Goal: Information Seeking & Learning: Learn about a topic

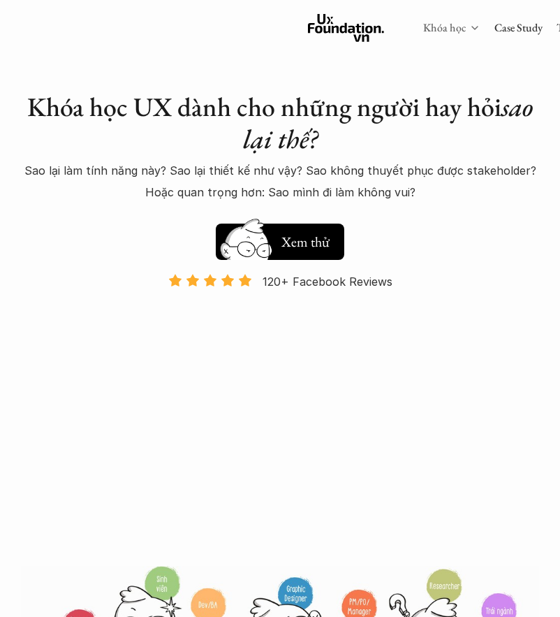
click at [424, 31] on link "Khóa học" at bounding box center [445, 27] width 43 height 15
click at [424, 27] on div "Khóa học" at bounding box center [452, 27] width 57 height 15
click at [470, 26] on icon at bounding box center [475, 27] width 11 height 11
click at [178, 67] on div "Khóa học UX dành cho những người hay hỏi sao lại thế? Sao lại làm tính năng này…" at bounding box center [280, 486] width 560 height 972
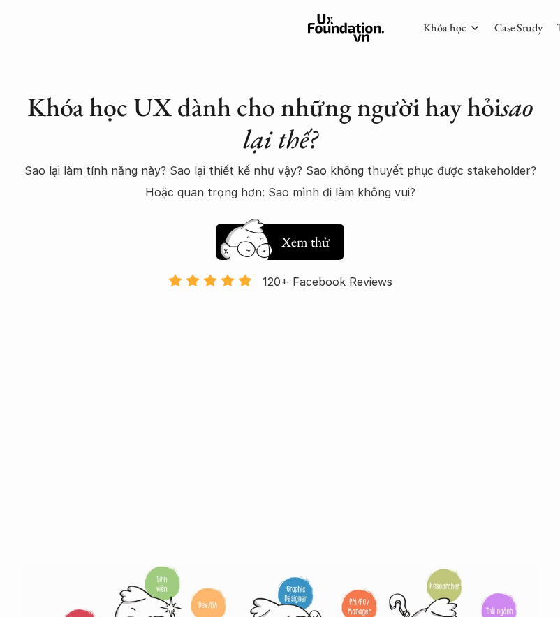
click at [179, 154] on h1 "Khóa học UX dành cho những người hay hỏi sao lại thế?" at bounding box center [280, 123] width 519 height 64
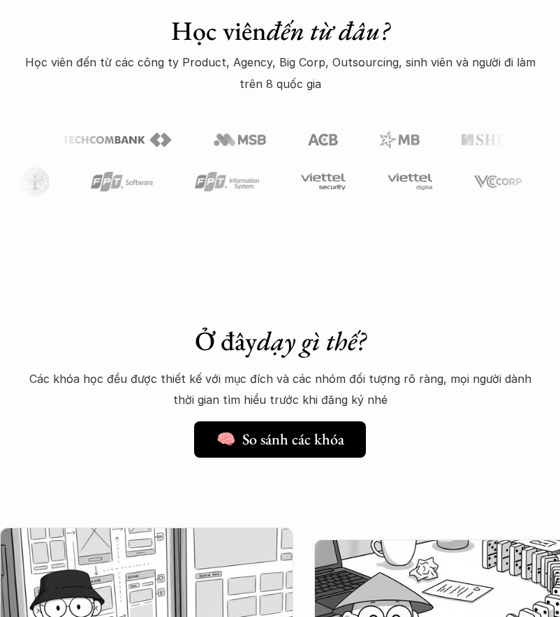
scroll to position [1048, 0]
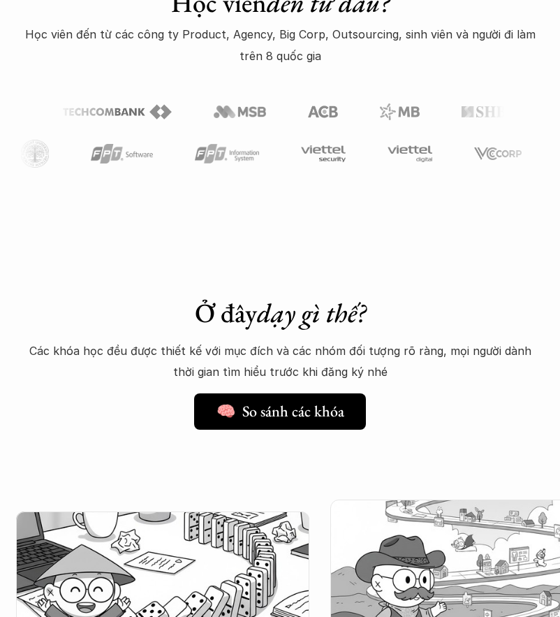
scroll to position [0, 314]
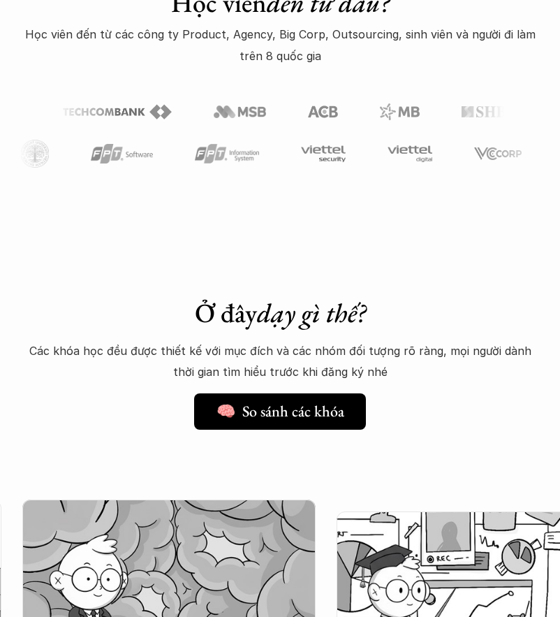
scroll to position [0, 943]
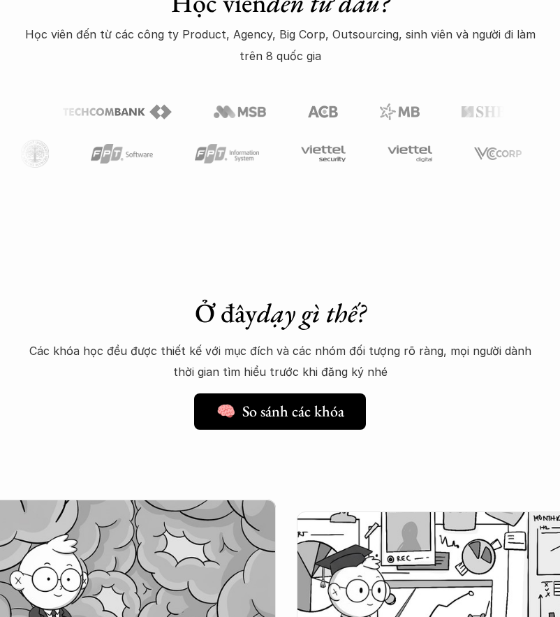
scroll to position [0, 943]
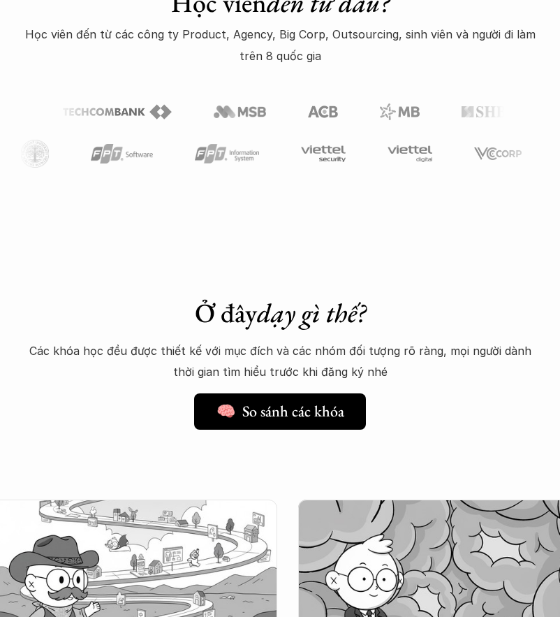
scroll to position [0, 629]
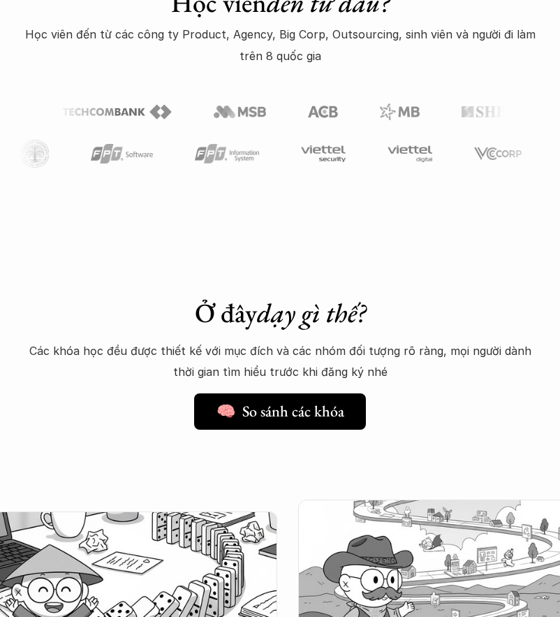
scroll to position [0, 314]
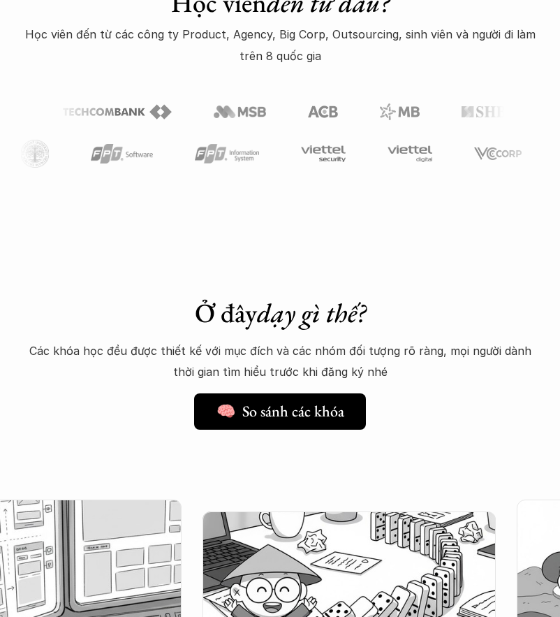
scroll to position [0, 0]
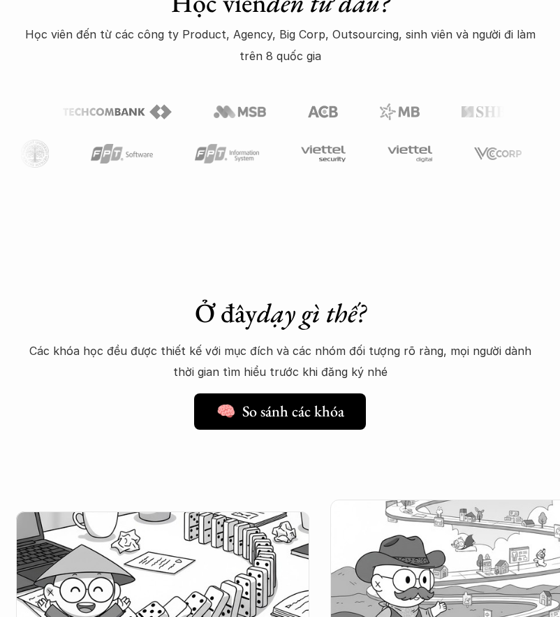
scroll to position [0, 314]
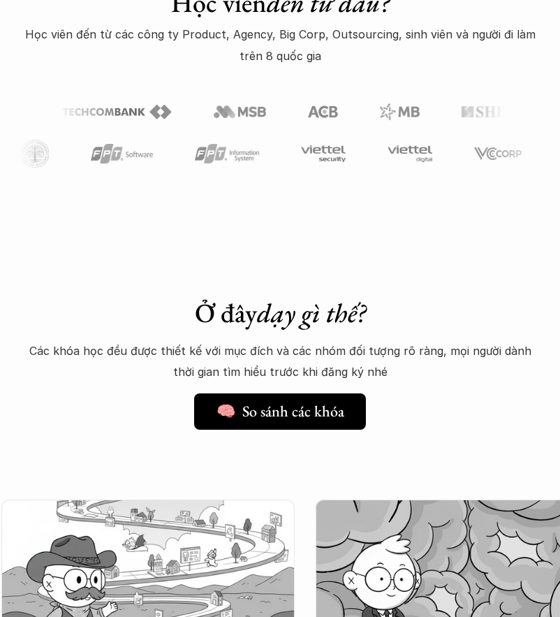
scroll to position [0, 629]
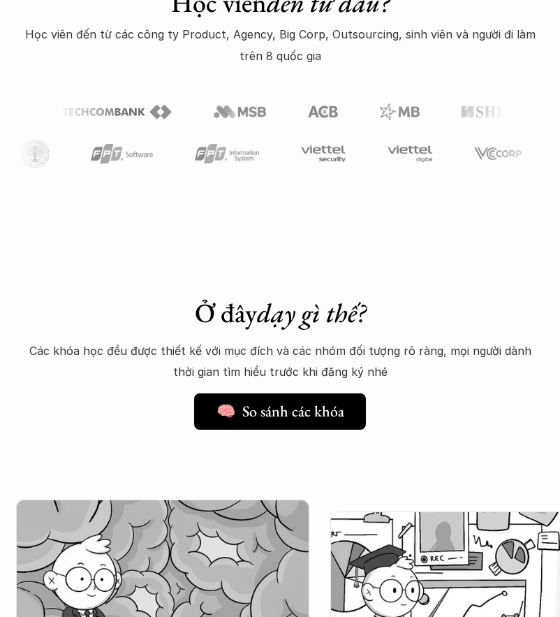
scroll to position [0, 943]
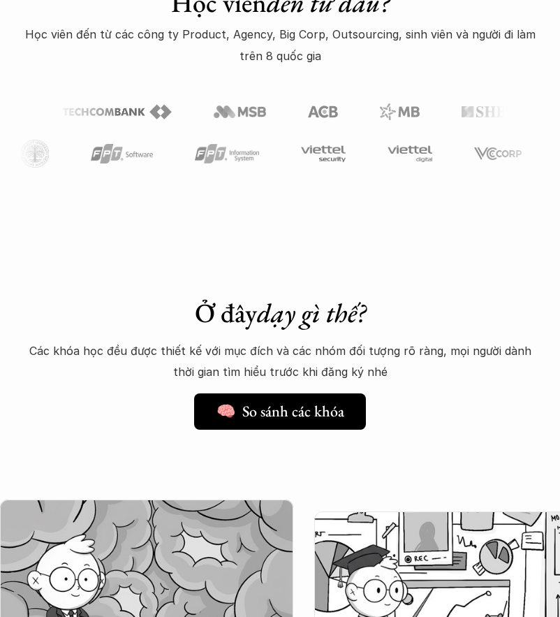
click at [217, 500] on img "4 of 5" at bounding box center [147, 570] width 294 height 140
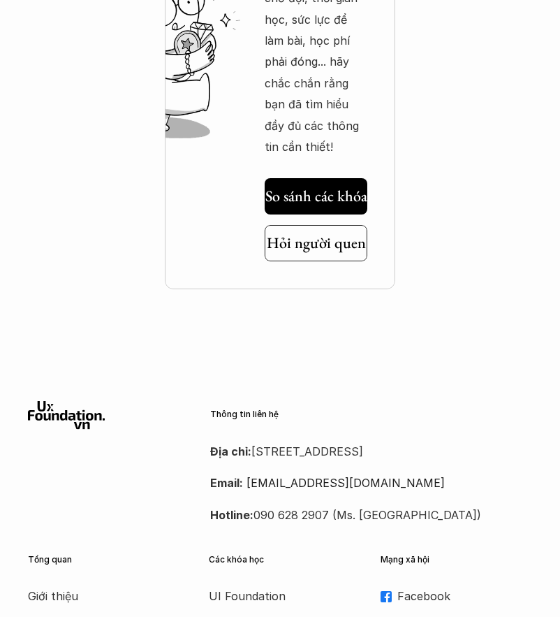
scroll to position [5591, 0]
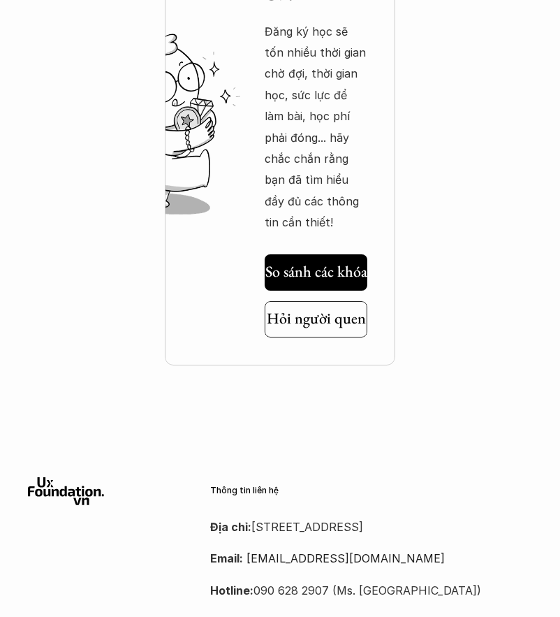
scroll to position [5708, 0]
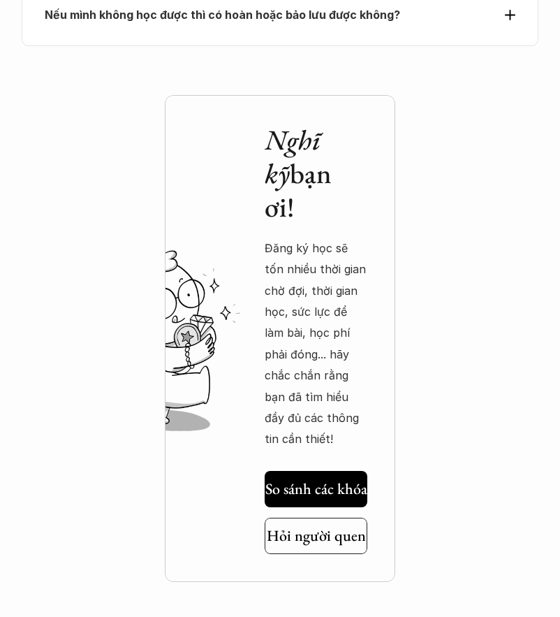
scroll to position [5824, 0]
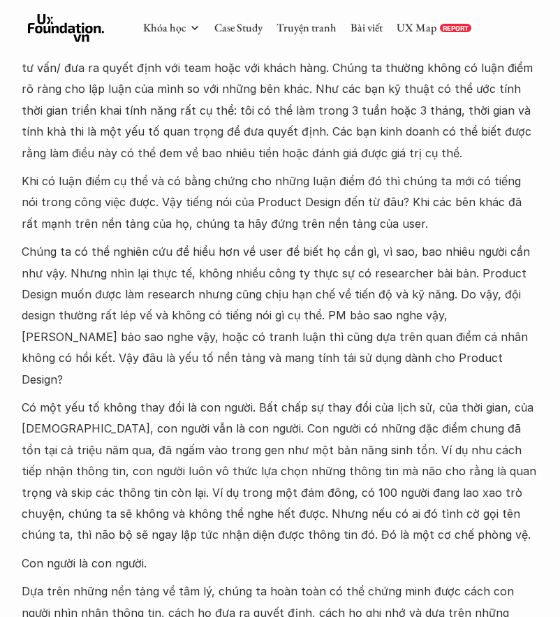
scroll to position [1630, 0]
